Goal: Communication & Community: Answer question/provide support

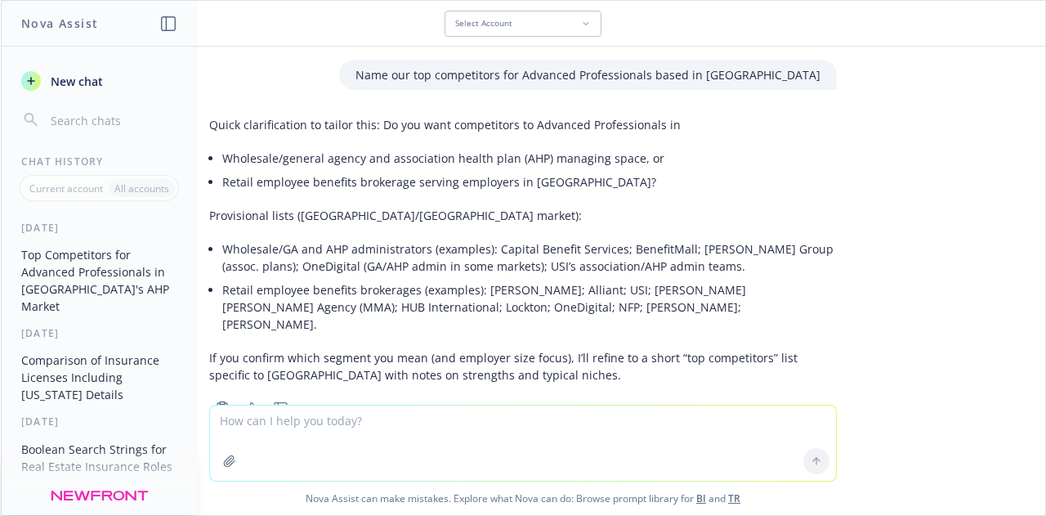
scroll to position [1027, 0]
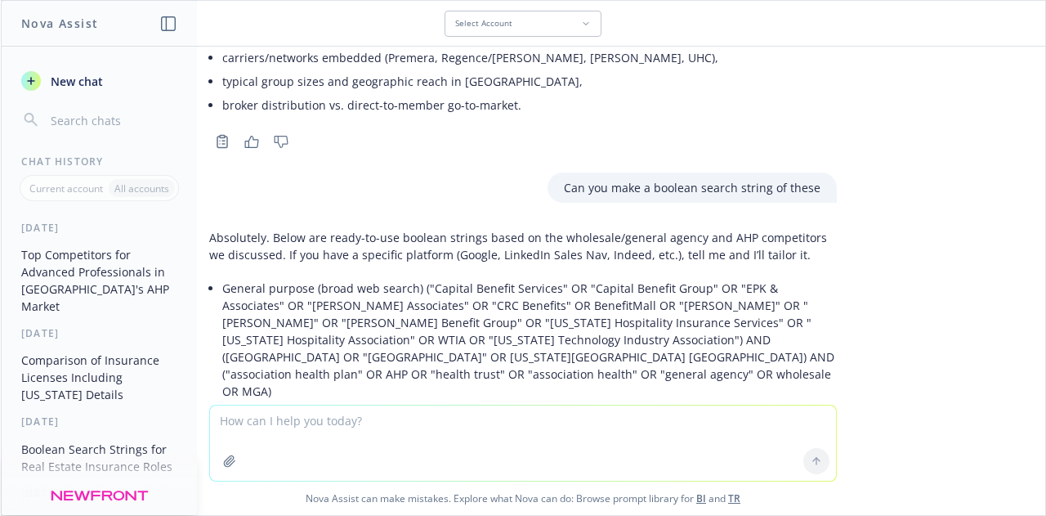
click at [360, 439] on textarea at bounding box center [523, 442] width 626 height 75
paste textarea "Thank you for your email and I hope you are doing well! I do remember our conve…"
type textarea "Review for sensitivity and tone: Thank you for your email and I hope you are do…"
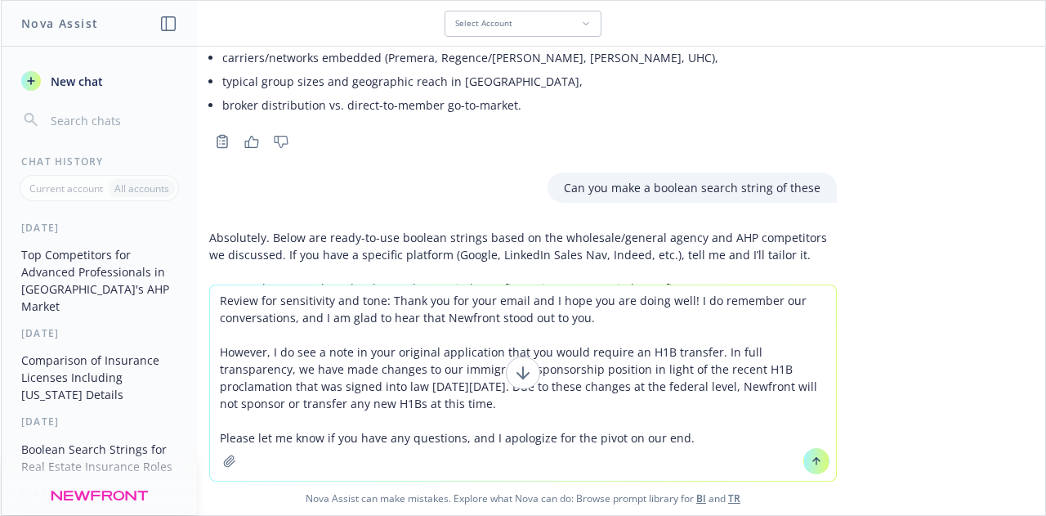
click at [360, 439] on textarea "Review for sensitivity and tone: Thank you for your email and I hope you are do…" at bounding box center [523, 382] width 626 height 195
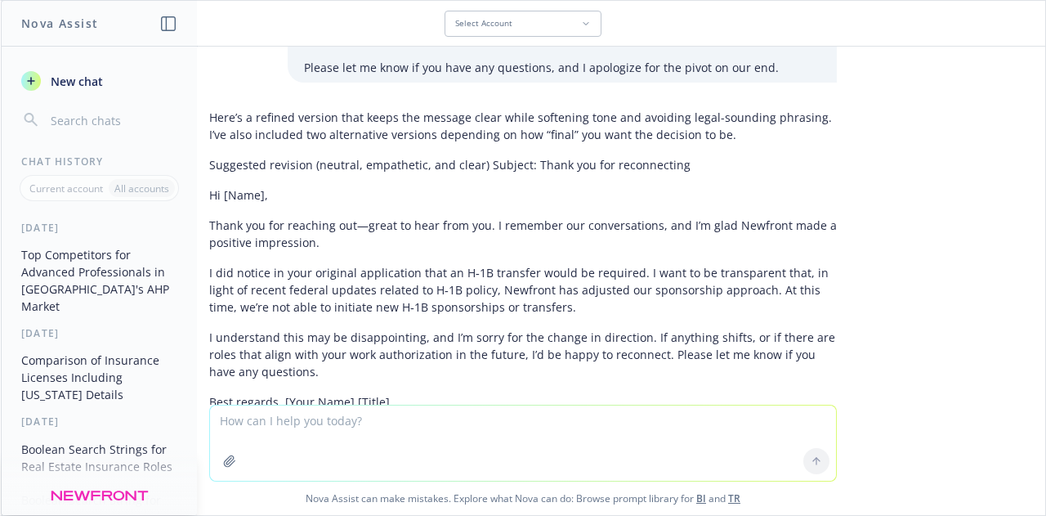
scroll to position [1806, 0]
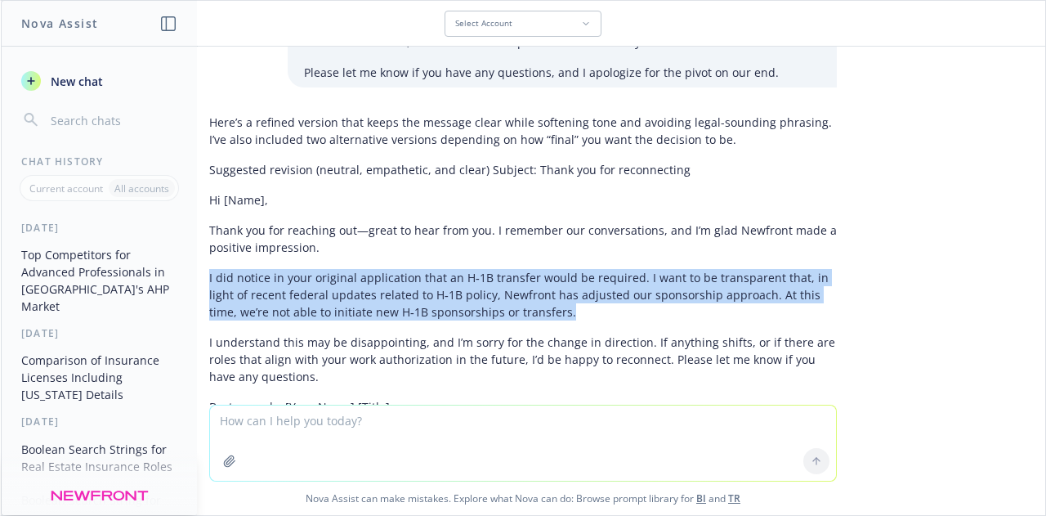
drag, startPoint x: 508, startPoint y: 244, endPoint x: 197, endPoint y: 203, distance: 314.1
click at [209, 269] on p "I did notice in your original application that an H‑1B transfer would be requir…" at bounding box center [523, 294] width 628 height 51
copy p "I did notice in your original application that an H‑1B transfer would be requir…"
